Goal: Task Accomplishment & Management: Manage account settings

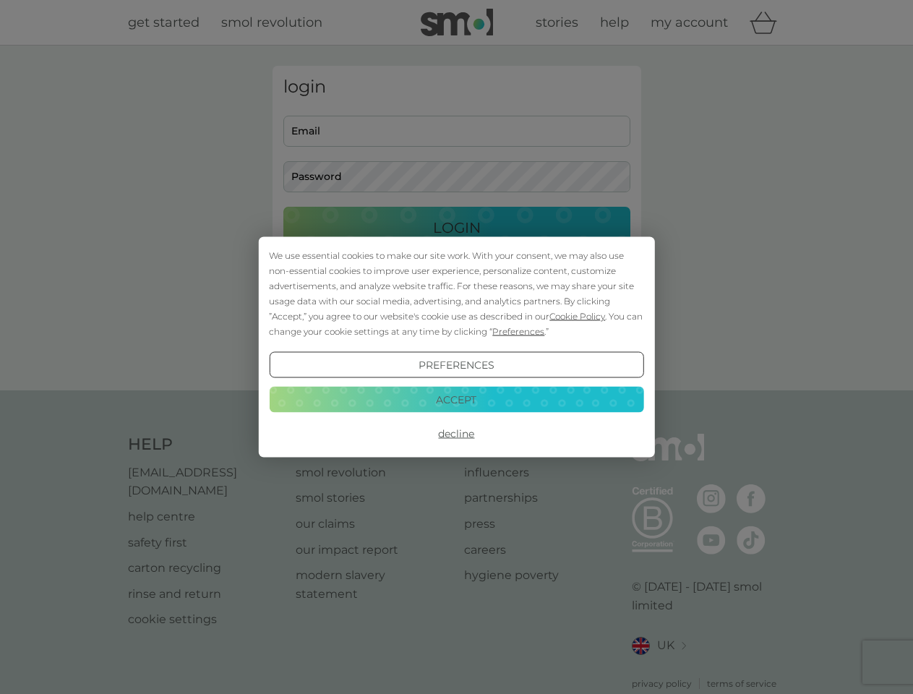
click at [578, 316] on span "Cookie Policy" at bounding box center [577, 316] width 56 height 11
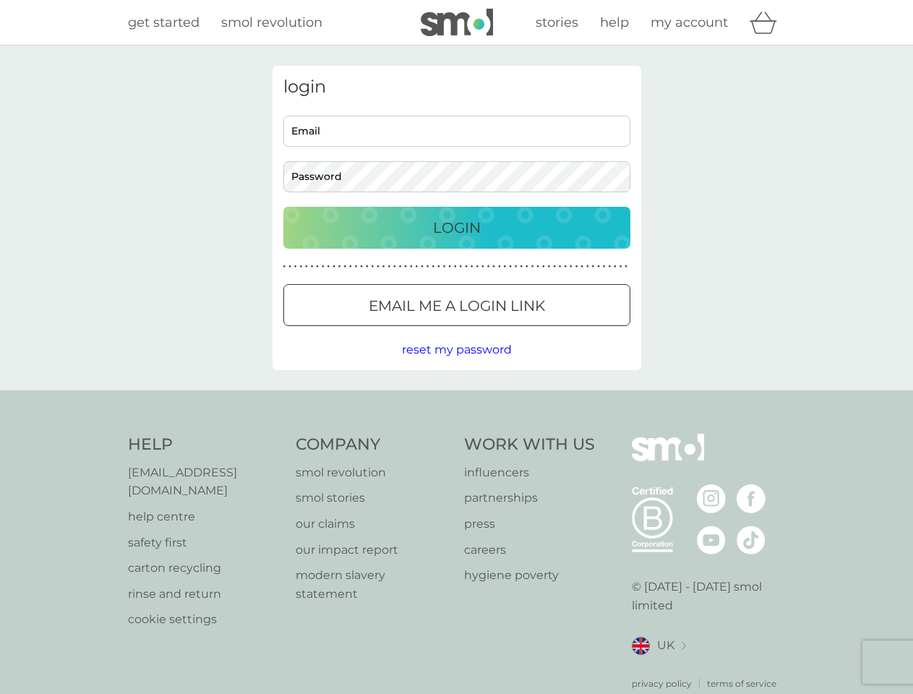
click at [517, 331] on div "login Email Password Login ● ● ● ● ● ● ● ● ● ● ● ● ● ● ● ● ● ● ● ● ● ● ● ● ● ● …" at bounding box center [457, 218] width 369 height 304
click at [456, 365] on div "login Email Password Login ● ● ● ● ● ● ● ● ● ● ● ● ● ● ● ● ● ● ● ● ● ● ● ● ● ● …" at bounding box center [457, 218] width 369 height 304
click at [456, 434] on div "Help [EMAIL_ADDRESS][DOMAIN_NAME] help centre safety first carton recycling rin…" at bounding box center [457, 562] width 658 height 257
click at [456, 399] on div "Help [EMAIL_ADDRESS][DOMAIN_NAME] help centre safety first carton recycling rin…" at bounding box center [456, 561] width 913 height 343
